Goal: Task Accomplishment & Management: Complete application form

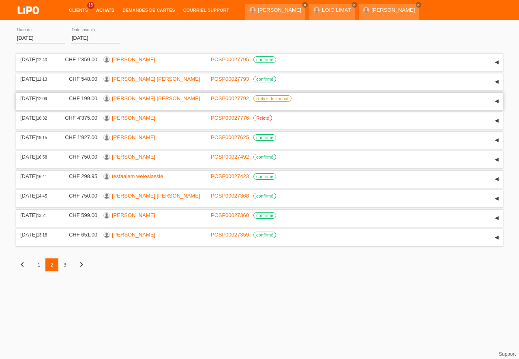
click at [497, 99] on div "▾" at bounding box center [497, 101] width 12 height 12
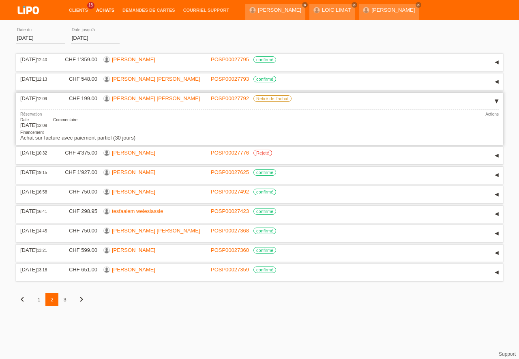
click at [497, 99] on div "▾" at bounding box center [497, 101] width 12 height 12
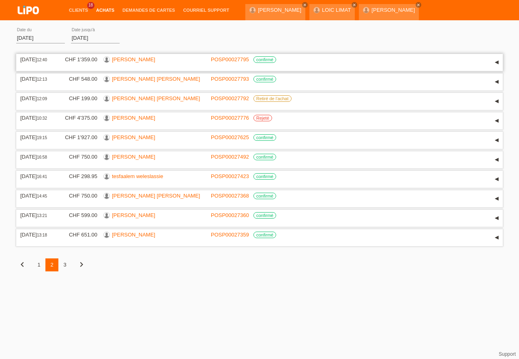
click at [142, 59] on link "[PERSON_NAME]" at bounding box center [133, 59] width 43 height 6
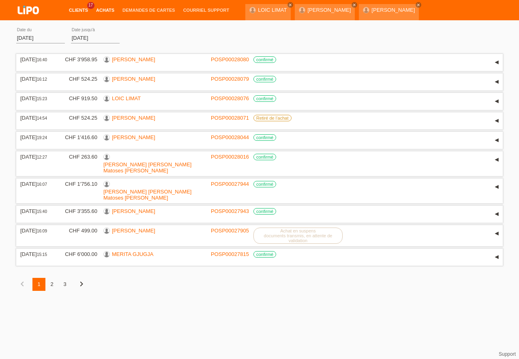
click at [81, 10] on link "Clients" at bounding box center [78, 10] width 27 height 5
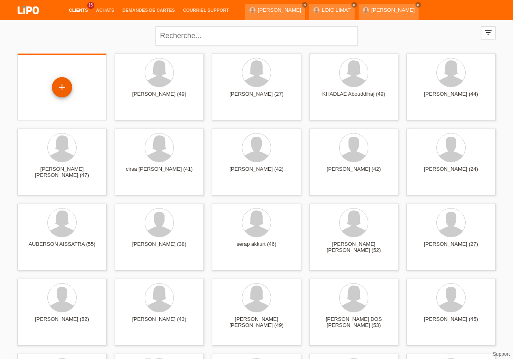
click at [62, 89] on div "+" at bounding box center [62, 87] width 20 height 20
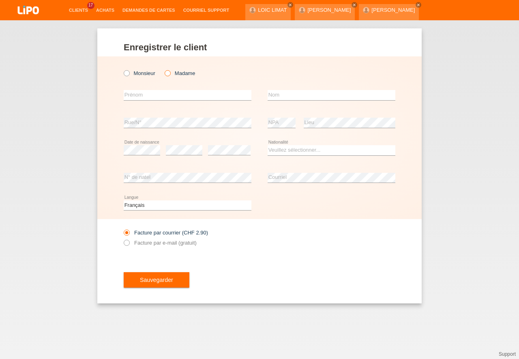
click at [163, 69] on icon at bounding box center [163, 69] width 0 height 0
click at [169, 74] on input "Madame" at bounding box center [167, 72] width 5 height 5
radio input "true"
click at [146, 96] on input "text" at bounding box center [188, 95] width 128 height 10
type input "SANDRA"
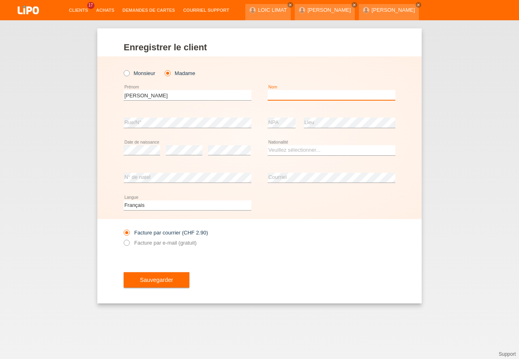
click at [292, 96] on input "text" at bounding box center [332, 95] width 128 height 10
type input "GONCALVES"
click at [268, 145] on select "Veuillez sélectionner... Suisse Allemagne Autriche Liechtenstein ------------ A…" at bounding box center [332, 150] width 128 height 10
select select "PT"
click at [0, 0] on option "Portugal" at bounding box center [0, 0] width 0 height 0
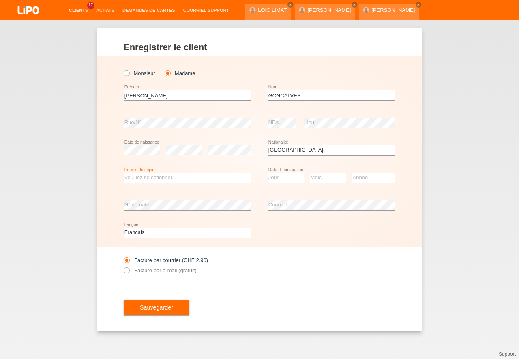
click at [124, 173] on select "Veuillez sélectionner... C B B - Statut de réfugié Autre" at bounding box center [188, 178] width 128 height 10
select select "C"
click at [0, 0] on option "C" at bounding box center [0, 0] width 0 height 0
click at [268, 173] on select "Jour 01 02 03 04 05 06 07 08 09 10 11" at bounding box center [286, 178] width 37 height 10
select select "10"
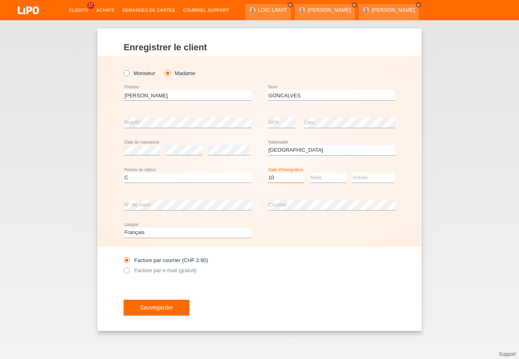
click at [0, 0] on option "10" at bounding box center [0, 0] width 0 height 0
click at [310, 173] on select "Mois 01 02 03 04 05 06 07 08 09 10 11" at bounding box center [328, 178] width 37 height 10
select select "11"
click at [0, 0] on option "11" at bounding box center [0, 0] width 0 height 0
click at [352, 173] on select "Année 2025 2024 2023 2022 2021 2020 2019 2018 2017 2016 2015 2014 2013 2012 201…" at bounding box center [373, 178] width 43 height 10
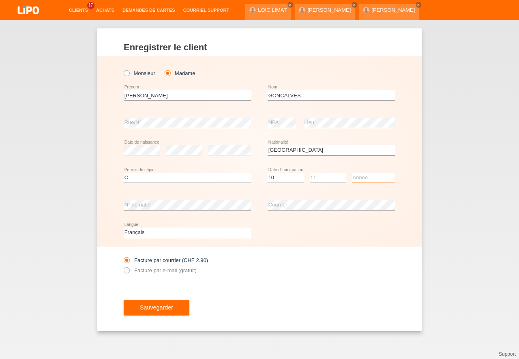
select select "2012"
click at [0, 0] on option "2012" at bounding box center [0, 0] width 0 height 0
click at [123, 271] on div "Enregistrer le client Enregistrer le client Enregistrer le client Monsieur Mada…" at bounding box center [259, 179] width 324 height 303
click at [122, 266] on icon at bounding box center [122, 266] width 0 height 0
click at [127, 273] on input "Facture par e-mail (gratuit)" at bounding box center [126, 272] width 5 height 10
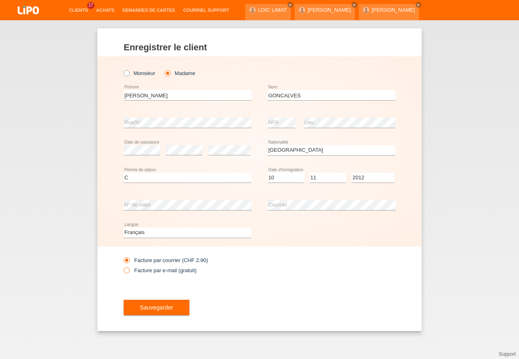
radio input "true"
click at [167, 308] on span "Sauvegarder" at bounding box center [156, 307] width 33 height 6
click at [293, 123] on icon "error" at bounding box center [292, 123] width 6 height 6
click at [165, 305] on span "Sauvegarder" at bounding box center [156, 307] width 33 height 6
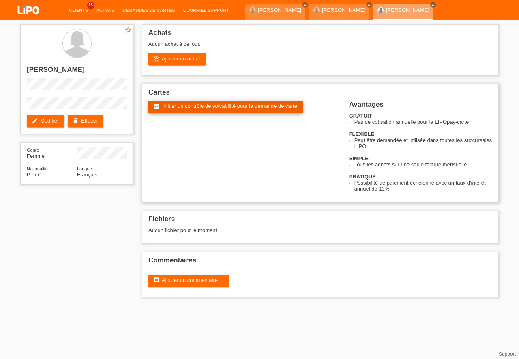
click at [207, 106] on span "Initier un contrôle de solvabilité pour la demande de carte" at bounding box center [230, 106] width 134 height 6
